Goal: Task Accomplishment & Management: Manage account settings

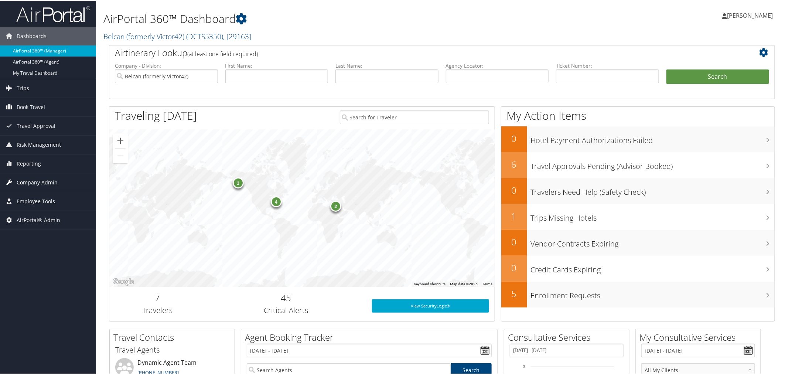
click at [38, 181] on span "Company Admin" at bounding box center [37, 182] width 41 height 18
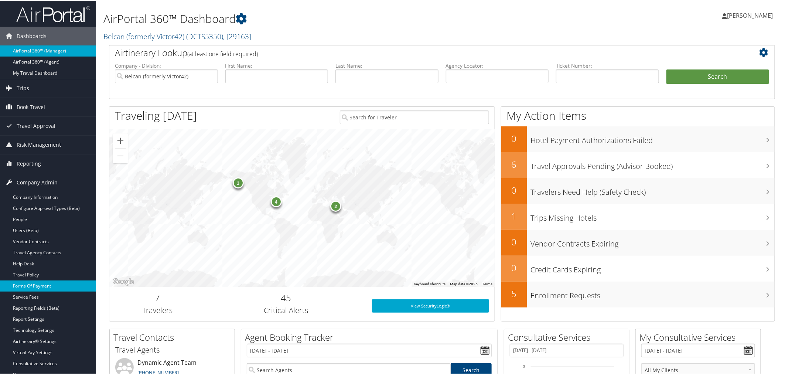
drag, startPoint x: 35, startPoint y: 295, endPoint x: 40, endPoint y: 285, distance: 11.3
click at [36, 294] on link "Service Fees" at bounding box center [48, 296] width 96 height 11
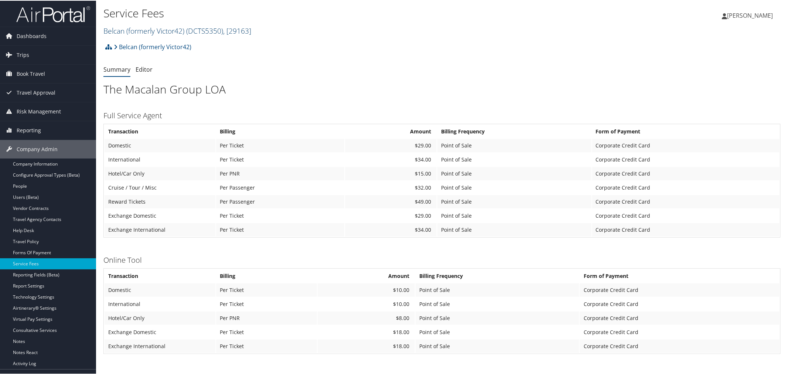
click at [156, 29] on link "Belcan (formerly Victor42) ( DCTS5350 ) , [ 29163 ]" at bounding box center [177, 30] width 148 height 10
click at [153, 44] on input "search" at bounding box center [152, 44] width 97 height 14
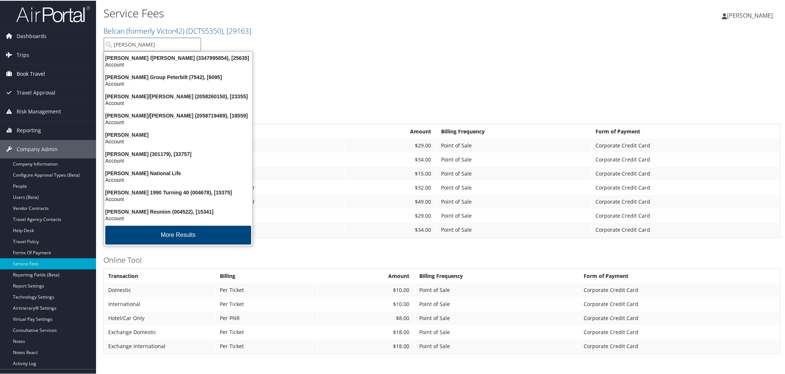
type input "jackson"
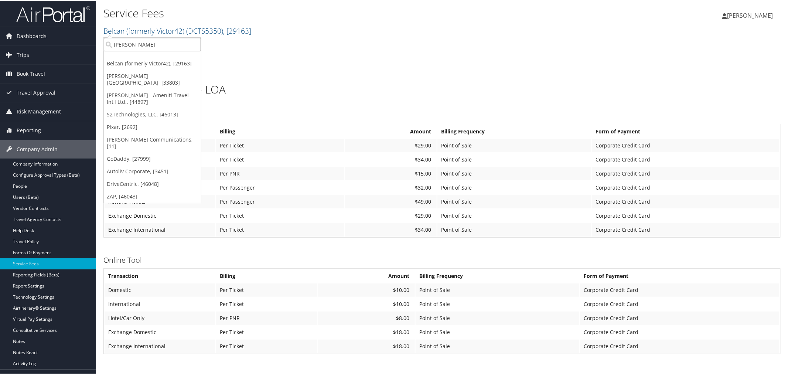
click at [157, 45] on input "jackson" at bounding box center [152, 44] width 97 height 14
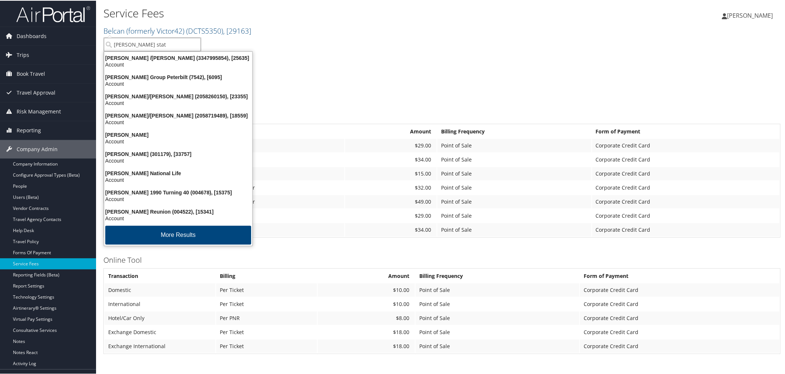
type input "jackson state"
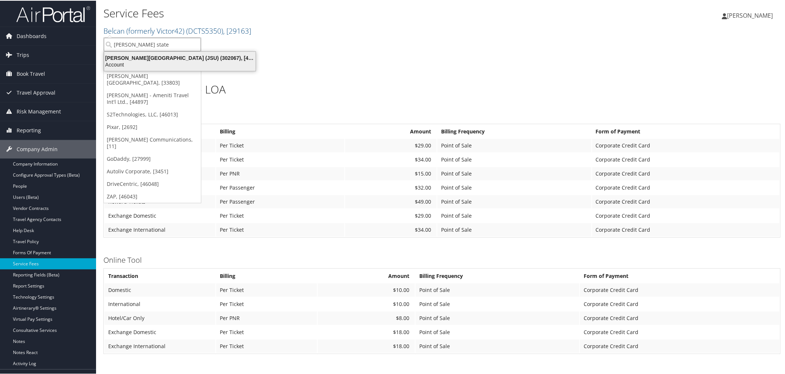
click at [156, 52] on div "Jackson State University (JSU) (302067), [45912] Account" at bounding box center [179, 60] width 149 height 17
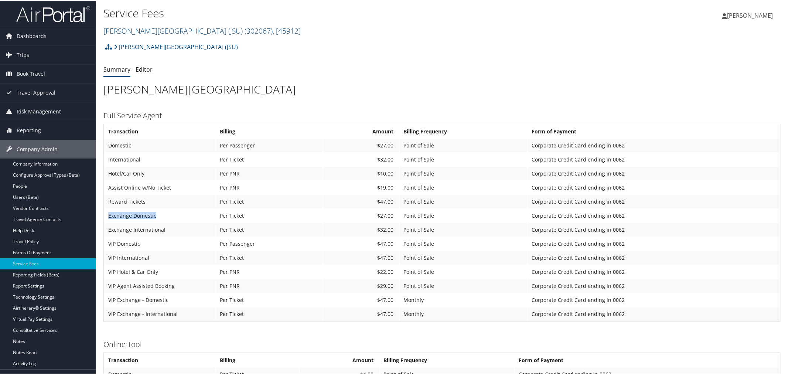
drag, startPoint x: 108, startPoint y: 212, endPoint x: 154, endPoint y: 215, distance: 46.6
click at [154, 215] on td "Exchange Domestic" at bounding box center [160, 214] width 111 height 13
drag, startPoint x: 171, startPoint y: 293, endPoint x: 108, endPoint y: 299, distance: 64.2
click at [108, 299] on td "VIP Exchange - Domestic" at bounding box center [160, 299] width 111 height 13
click at [147, 68] on link "Editor" at bounding box center [144, 69] width 17 height 8
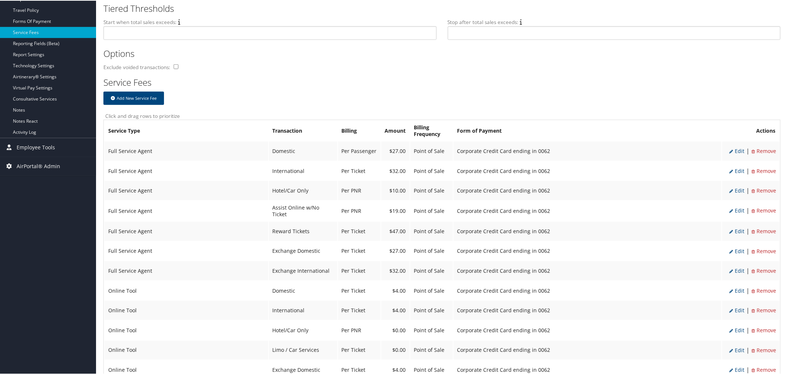
scroll to position [246, 0]
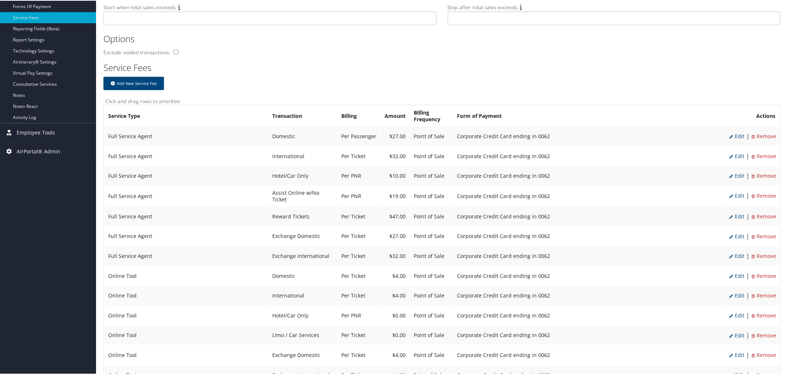
click at [735, 135] on span "Edit" at bounding box center [737, 135] width 15 height 7
select select "2"
type input "27.0"
select select "20"
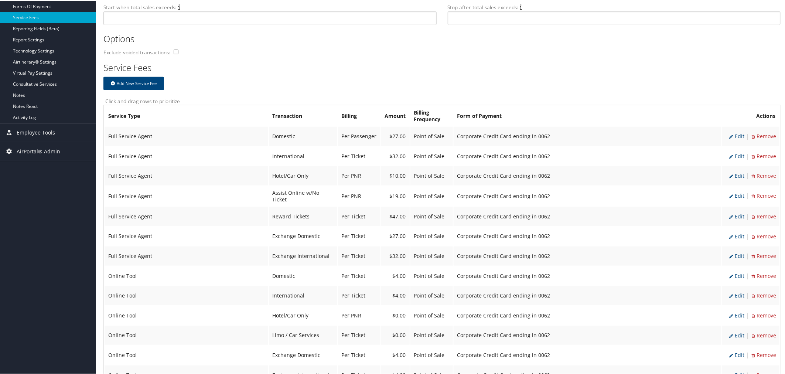
select select "2_2076"
select select "2"
select select "20"
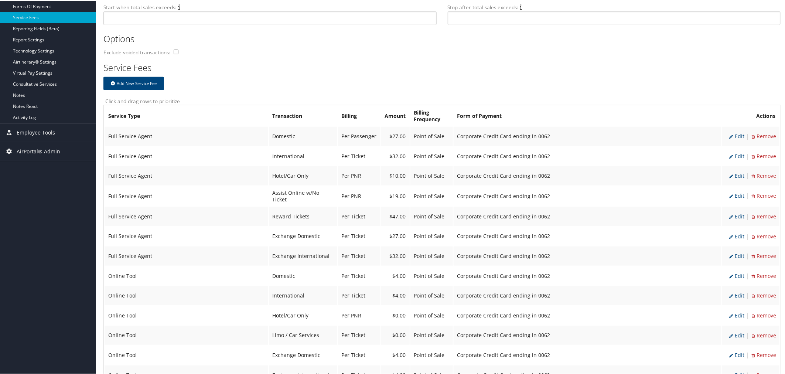
select select "2_2076"
select select "2"
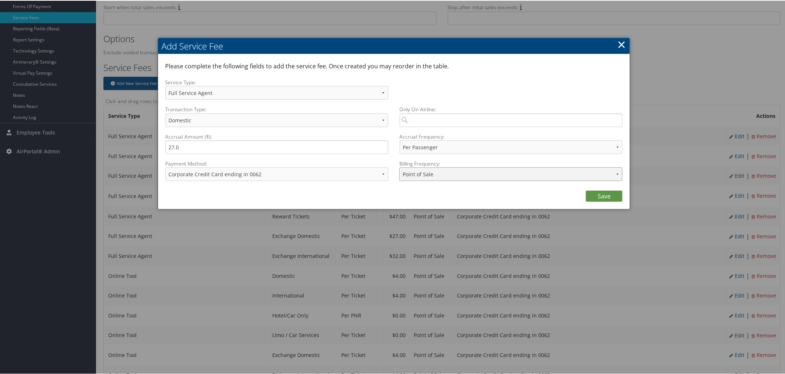
click at [618, 173] on select "Annually Bi-Monthly Monthly Point of Sale Pre Monthly Pre Quarterly Pre Weekly …" at bounding box center [511, 174] width 223 height 14
click at [544, 78] on div "Please complete the following fields to add the service fee. Once created you m…" at bounding box center [395, 69] width 458 height 17
click at [618, 42] on link "×" at bounding box center [622, 43] width 9 height 15
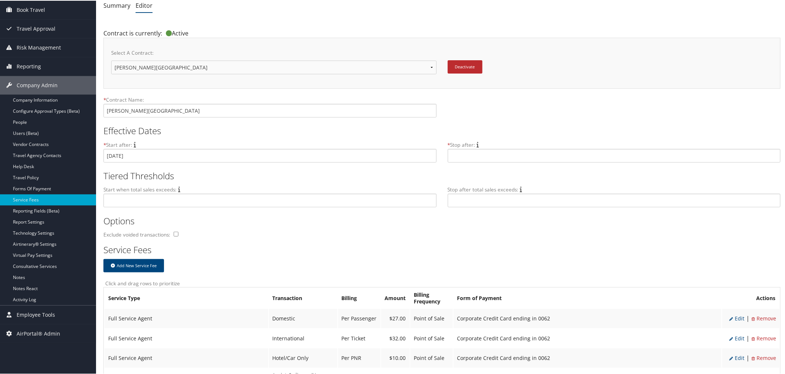
scroll to position [0, 0]
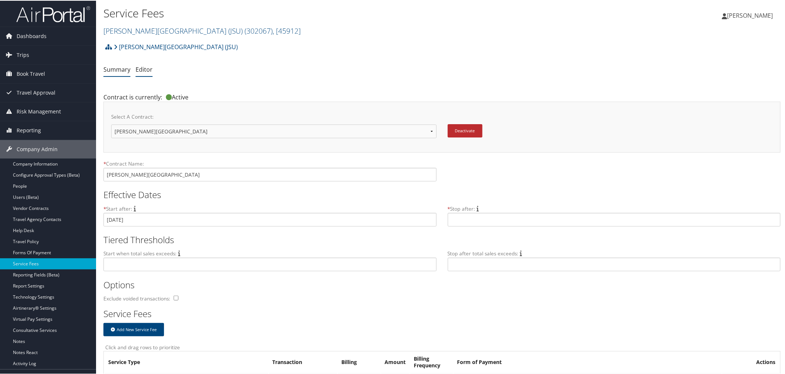
click at [111, 71] on link "Summary" at bounding box center [116, 69] width 27 height 8
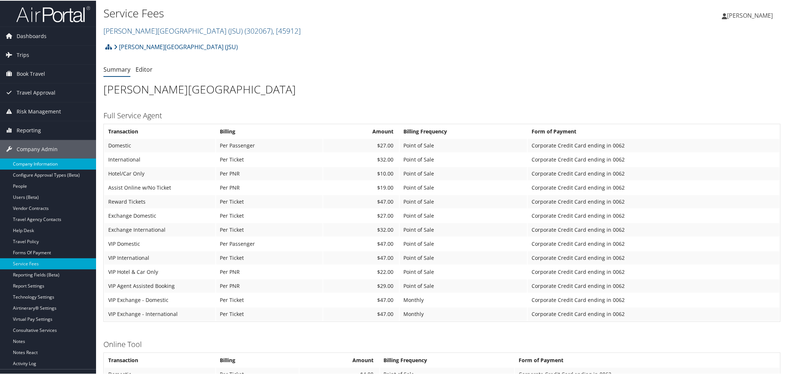
click at [33, 160] on link "Company Information" at bounding box center [48, 163] width 96 height 11
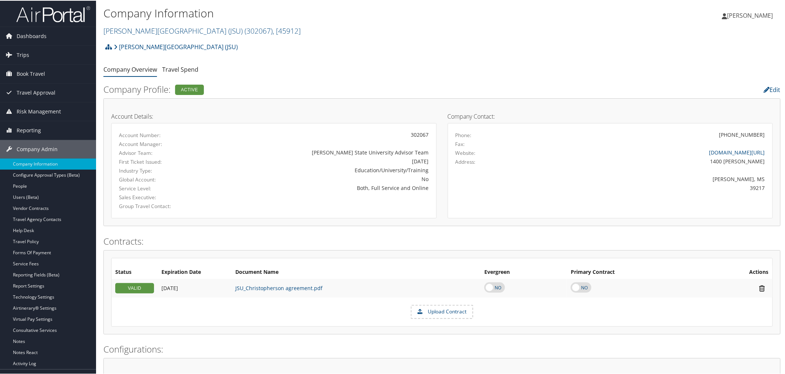
click at [284, 72] on ul "Company Overview Travel Spend" at bounding box center [441, 68] width 677 height 13
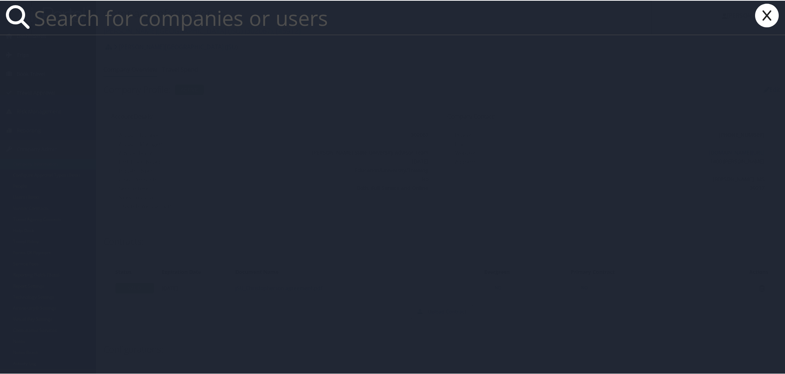
paste input "[PERSON_NAME]"
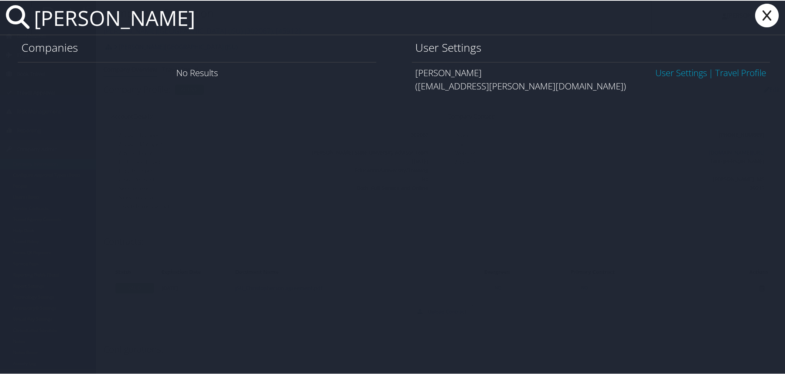
type input "[PERSON_NAME]"
click at [691, 72] on link "User Settings" at bounding box center [682, 72] width 52 height 12
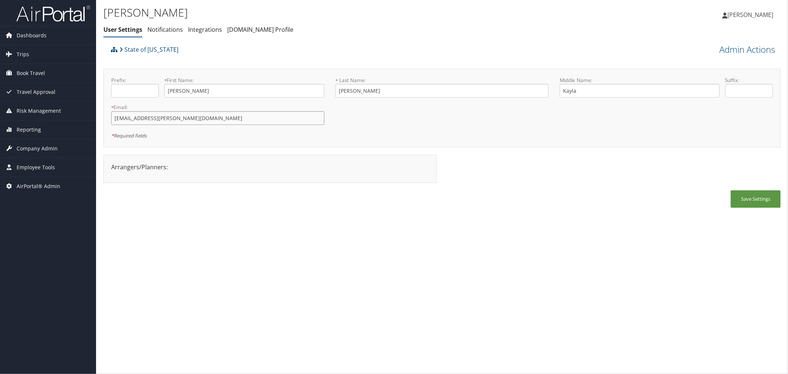
drag, startPoint x: 143, startPoint y: 119, endPoint x: 115, endPoint y: 119, distance: 27.7
click at [115, 119] on input "[EMAIL_ADDRESS][PERSON_NAME][DOMAIN_NAME]" at bounding box center [217, 118] width 213 height 14
